Goal: Task Accomplishment & Management: Use online tool/utility

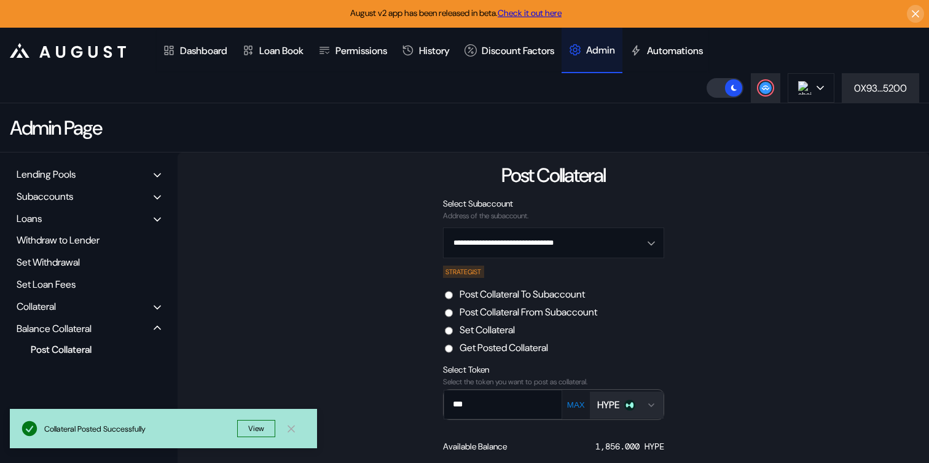
click at [42, 178] on div "Lending Pools" at bounding box center [46, 174] width 59 height 13
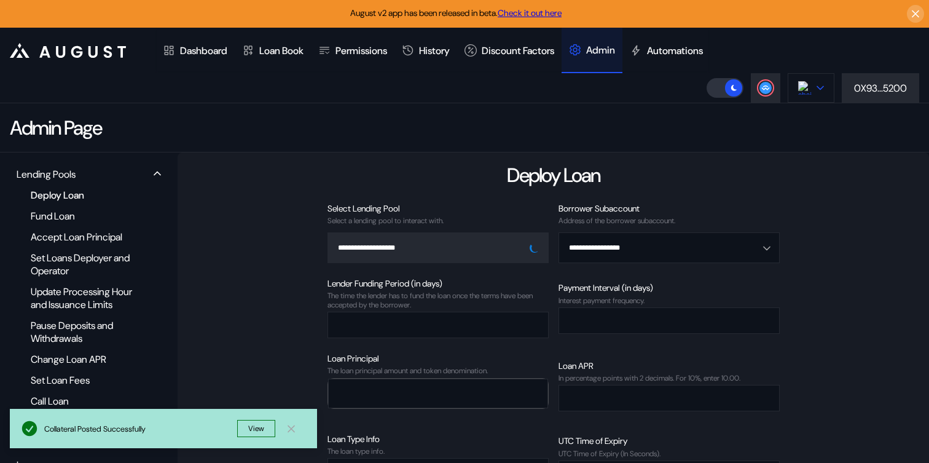
click at [813, 93] on button at bounding box center [811, 87] width 47 height 29
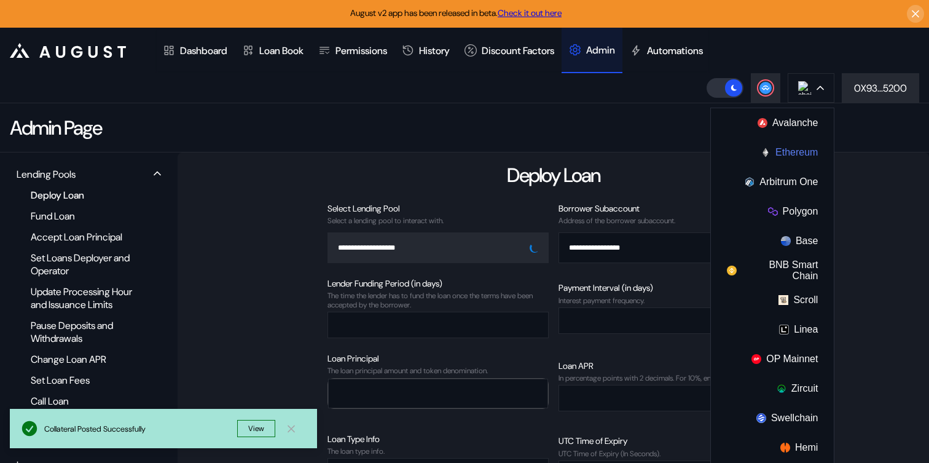
click at [789, 151] on button "Ethereum" at bounding box center [772, 152] width 123 height 29
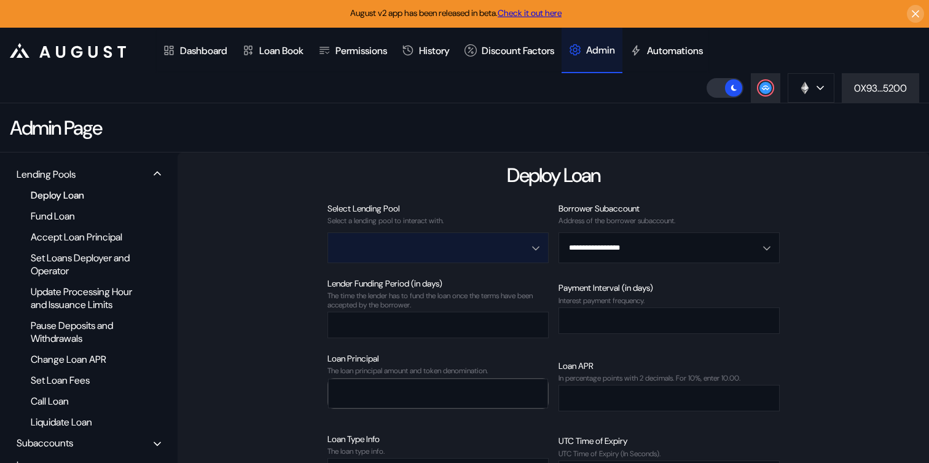
click at [407, 247] on input "Open menu" at bounding box center [431, 247] width 189 height 29
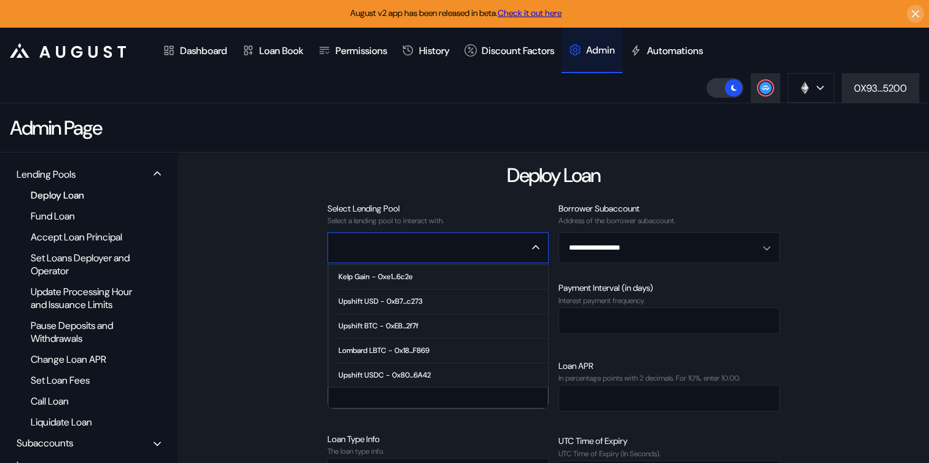
scroll to position [75, 0]
click at [405, 373] on div "Treehouse AutoVault - 0x5F...357f" at bounding box center [393, 373] width 111 height 9
type input "**********"
